Goal: Navigation & Orientation: Find specific page/section

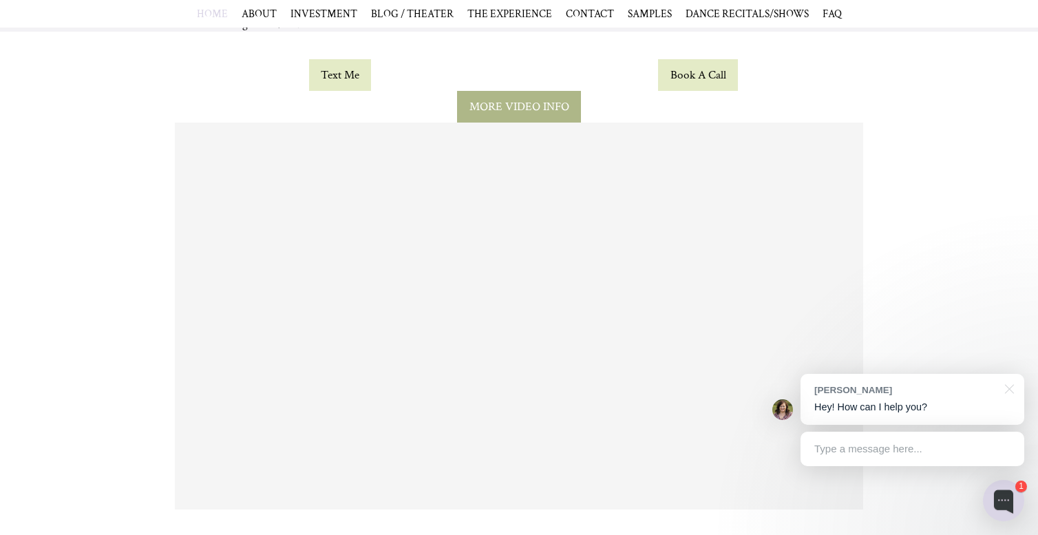
scroll to position [1575, 0]
click at [585, 17] on span "CONTACT" at bounding box center [590, 14] width 48 height 14
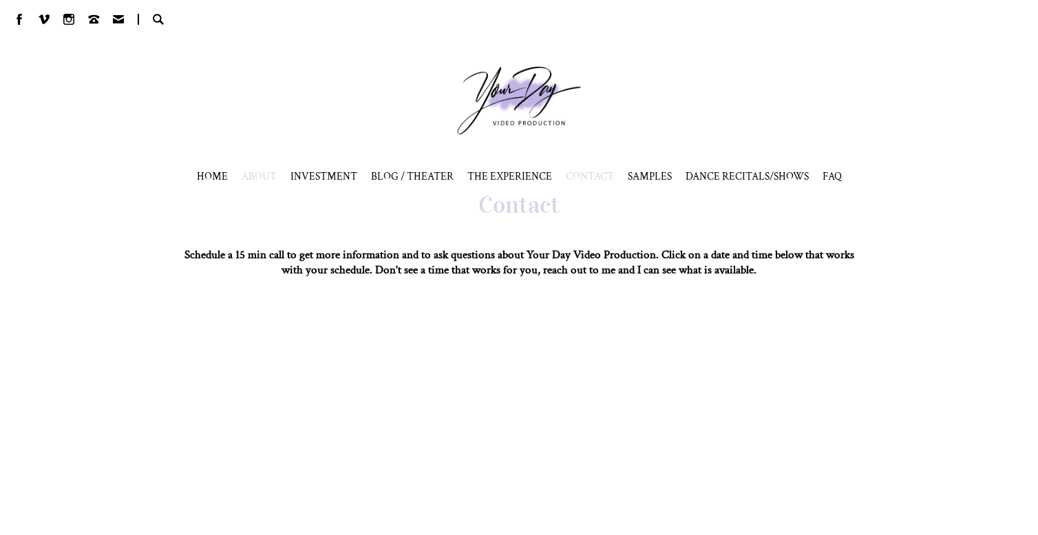
click at [257, 171] on span "ABOUT" at bounding box center [259, 176] width 35 height 14
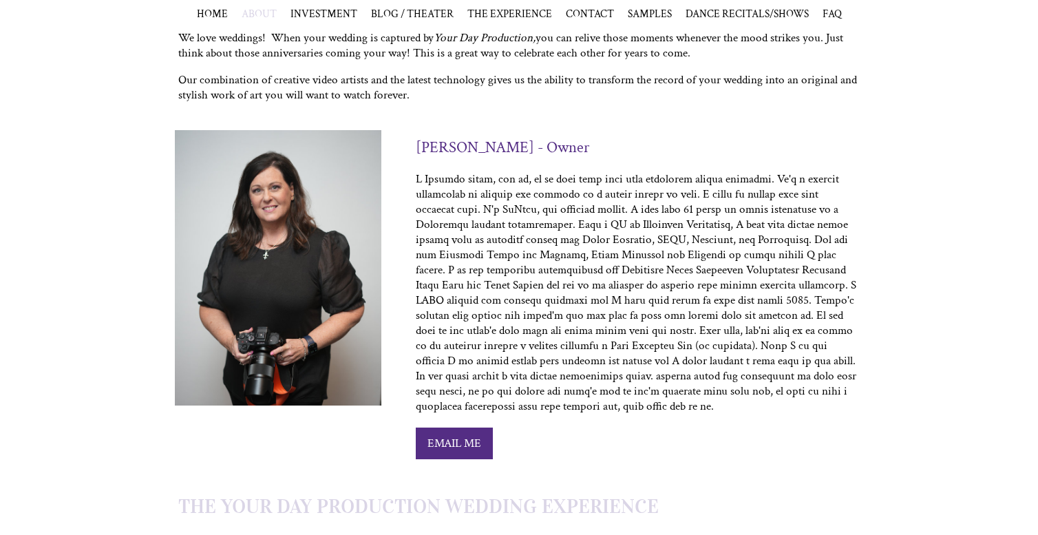
scroll to position [212, 0]
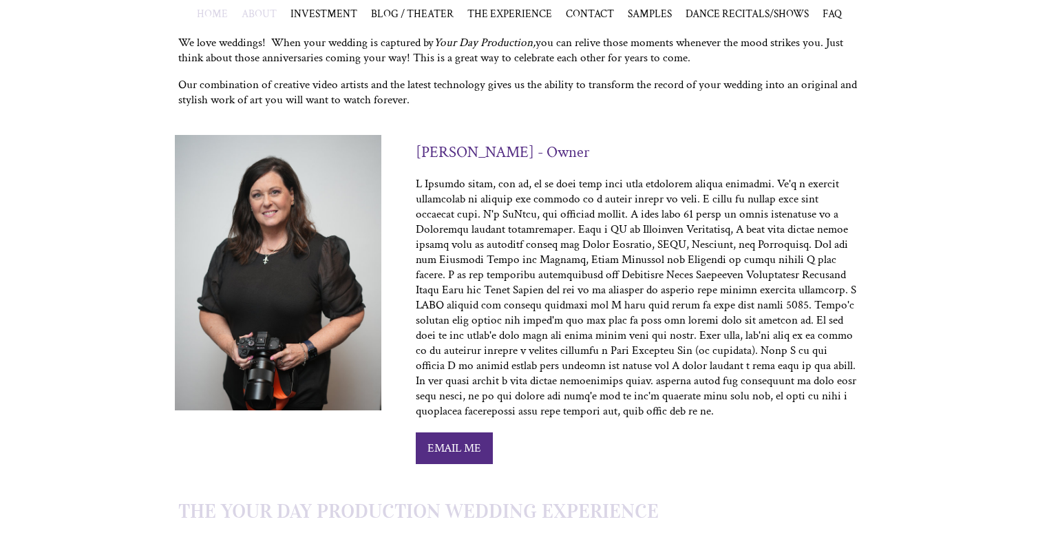
click at [220, 13] on span "HOME" at bounding box center [212, 14] width 31 height 14
